Goal: Information Seeking & Learning: Learn about a topic

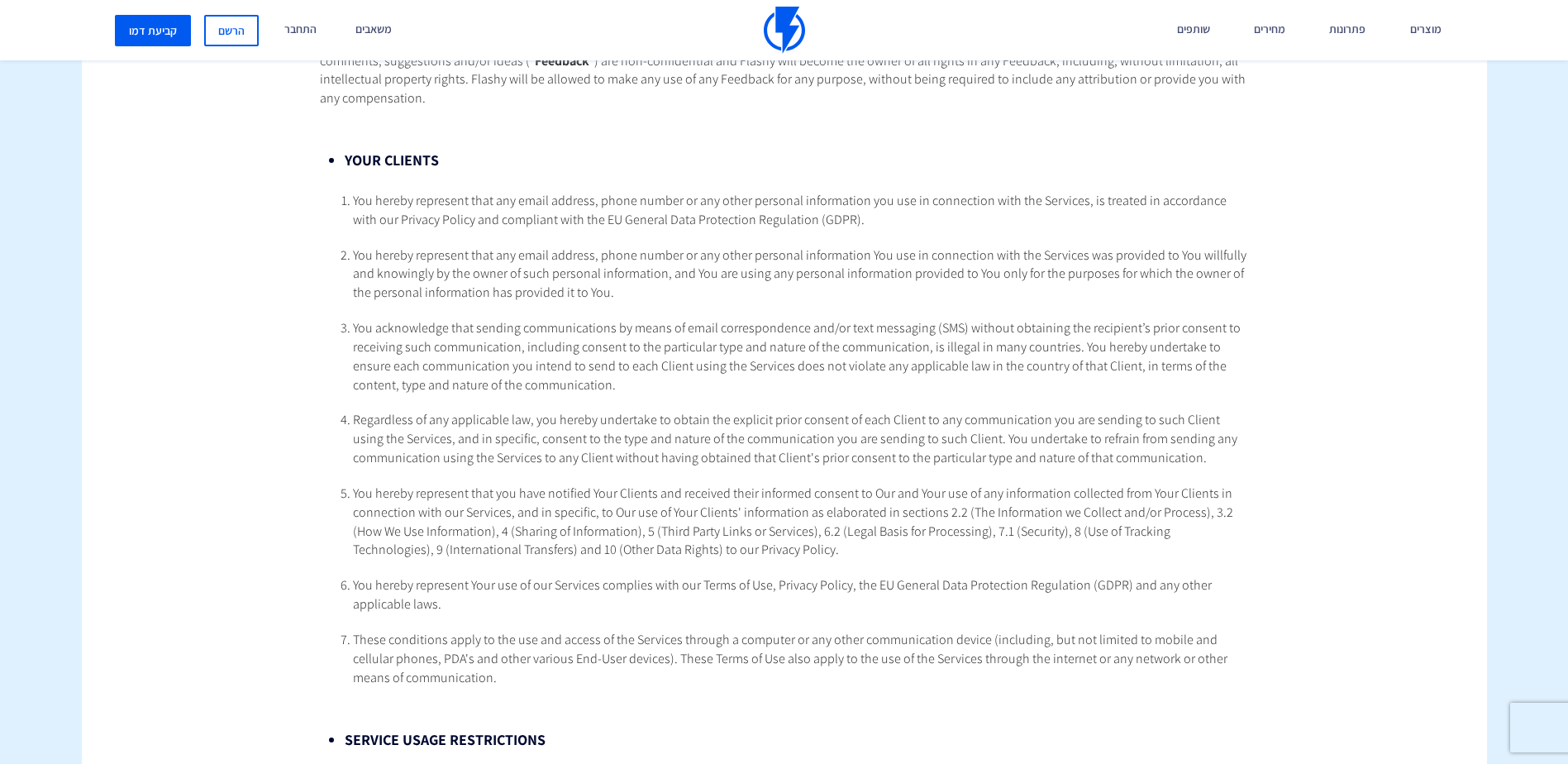
scroll to position [1984, 0]
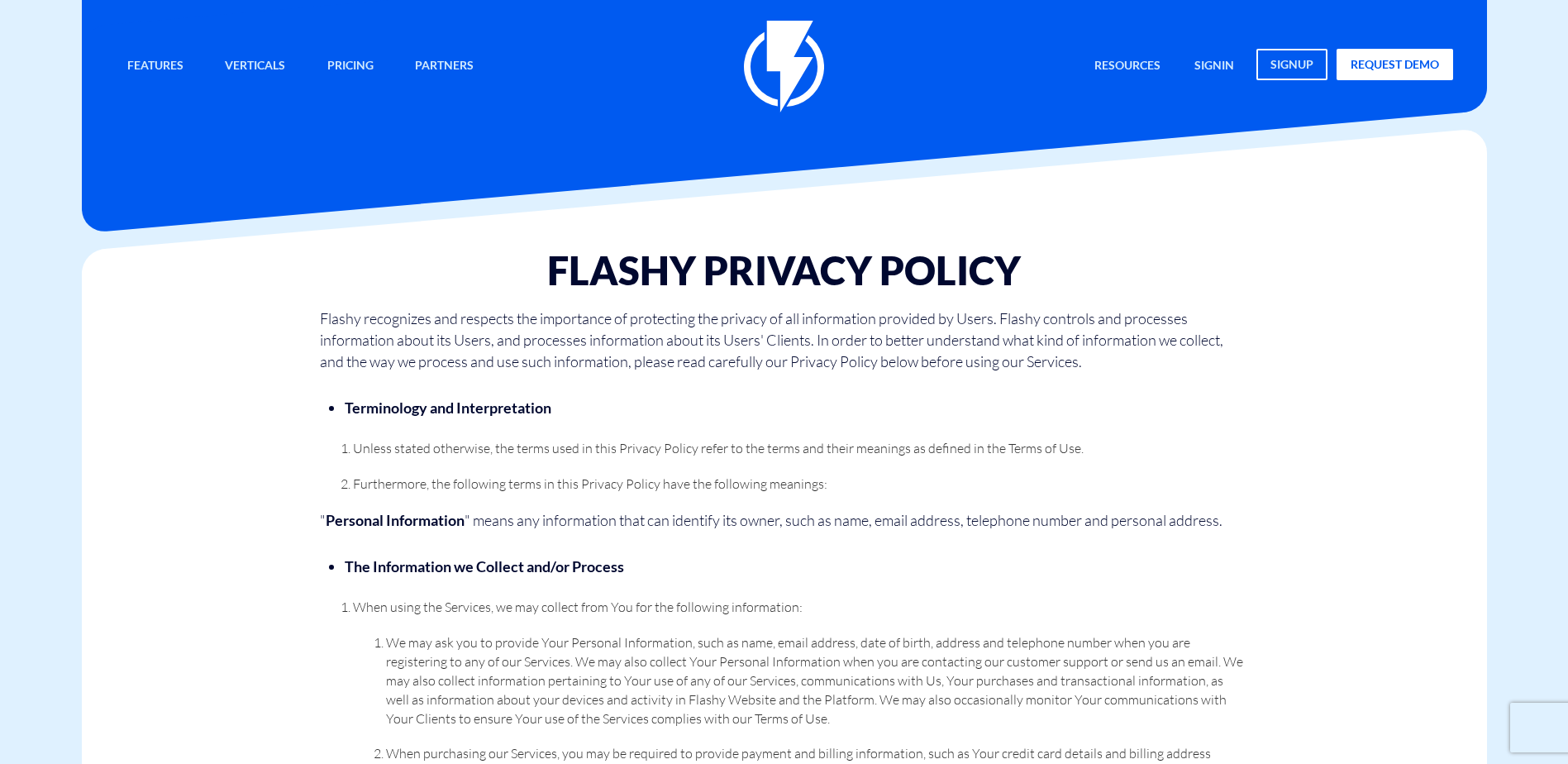
click at [657, 265] on h1 "Flashy Privacy Policy" at bounding box center [784, 270] width 928 height 43
drag, startPoint x: 657, startPoint y: 265, endPoint x: 682, endPoint y: 271, distance: 25.7
click at [682, 271] on h1 "Flashy Privacy Policy" at bounding box center [784, 270] width 928 height 43
click at [665, 269] on h1 "Flashy Privacy Policy" at bounding box center [784, 270] width 928 height 43
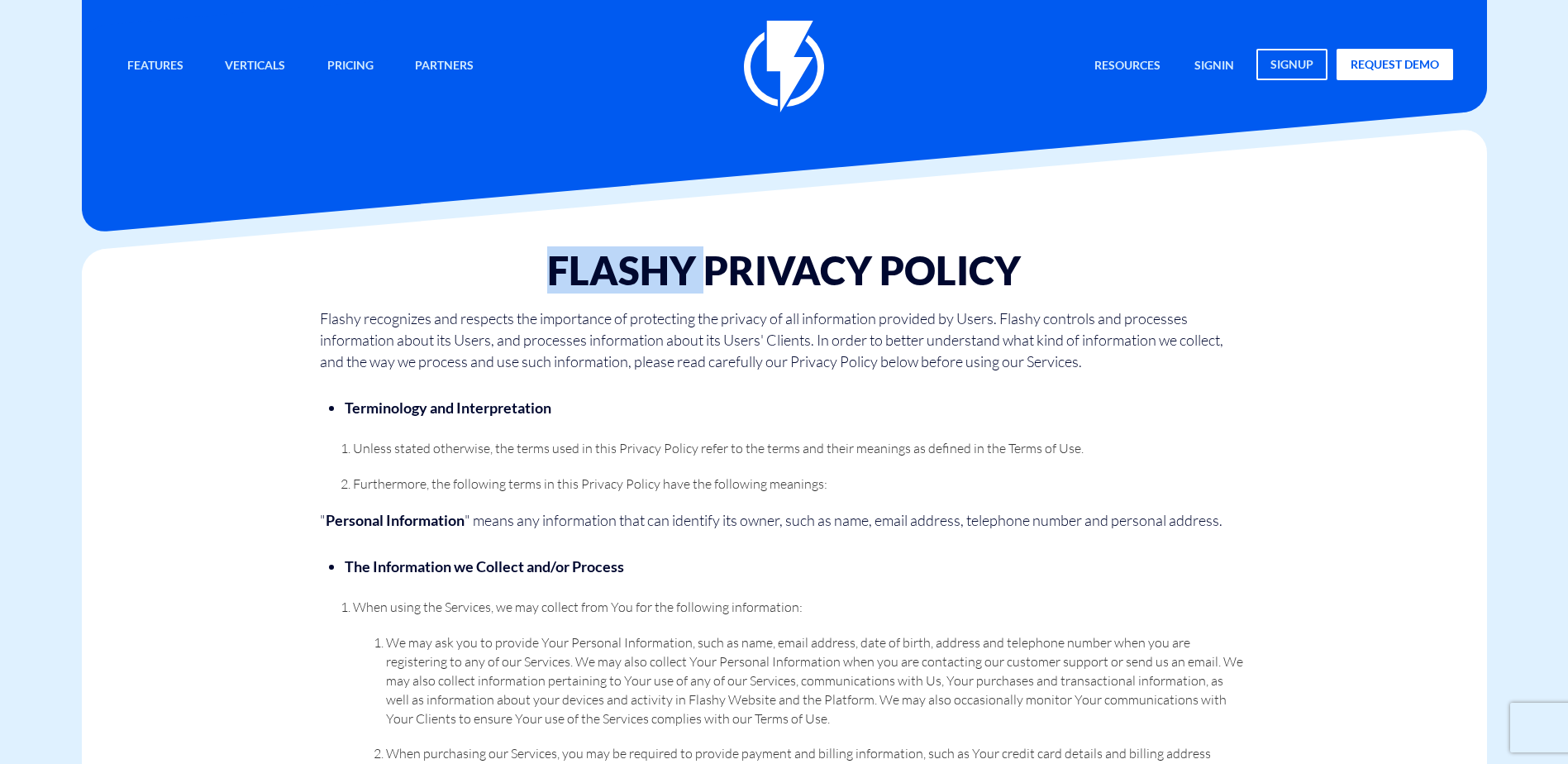
click at [665, 269] on h1 "Flashy Privacy Policy" at bounding box center [784, 270] width 928 height 43
copy h1 "Flashy"
